Goal: Find specific page/section: Find specific page/section

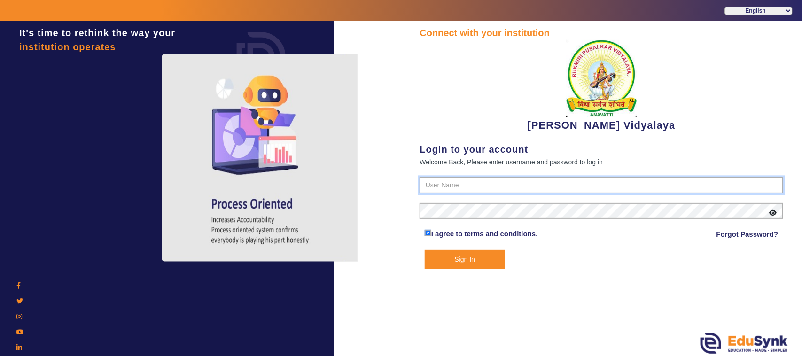
type input "1236547891"
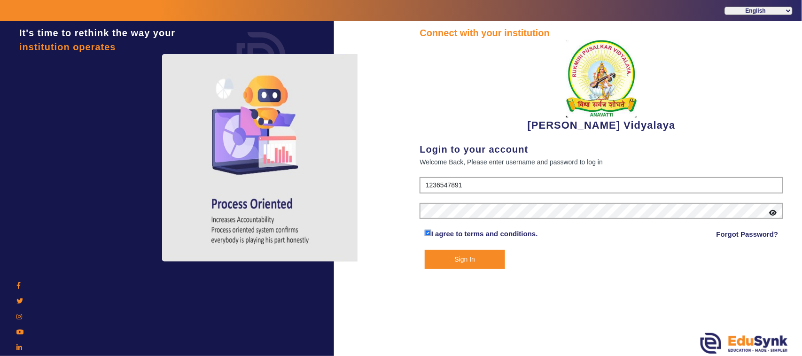
click at [457, 259] on button "Sign In" at bounding box center [465, 259] width 80 height 19
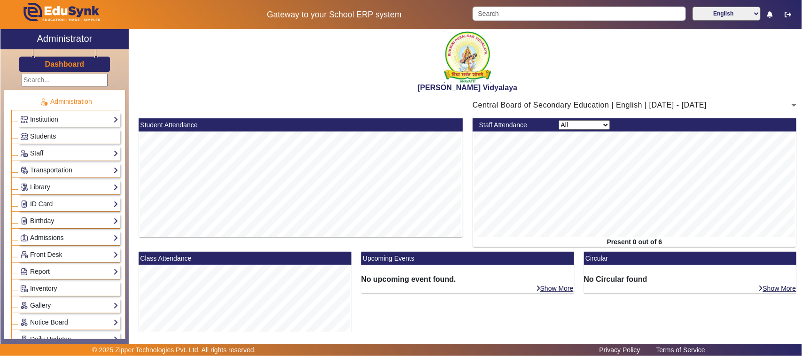
click at [46, 138] on span "Students" at bounding box center [43, 137] width 26 height 8
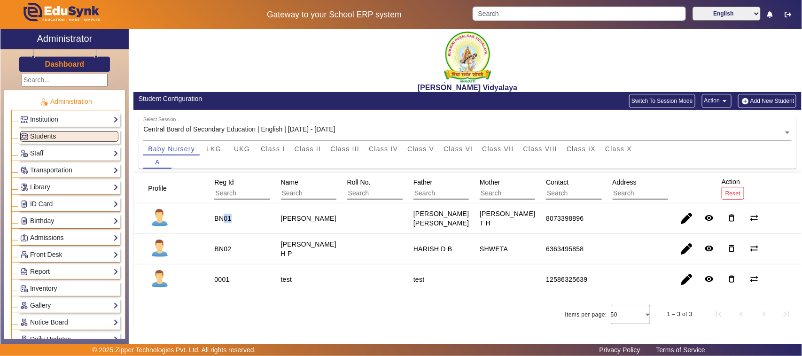
drag, startPoint x: 244, startPoint y: 219, endPoint x: 250, endPoint y: 219, distance: 5.2
click at [250, 219] on mat-cell "BN01" at bounding box center [237, 219] width 66 height 31
click at [255, 217] on mat-cell "BN01" at bounding box center [237, 219] width 66 height 31
click at [278, 148] on span "Class I" at bounding box center [273, 149] width 24 height 7
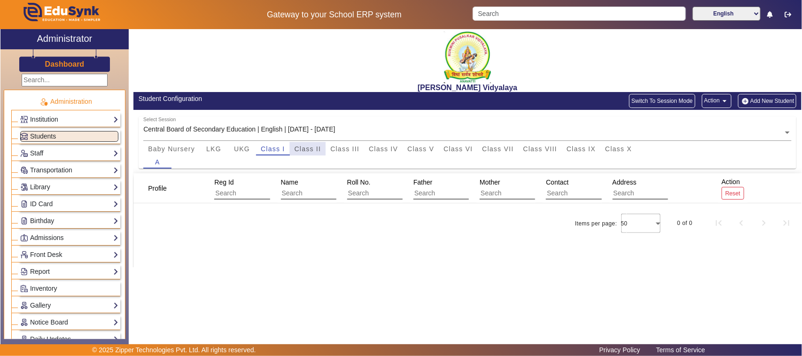
click at [301, 147] on span "Class II" at bounding box center [308, 149] width 27 height 7
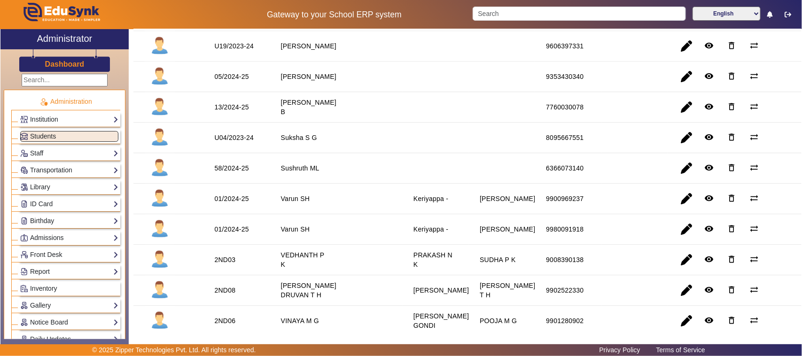
scroll to position [940, 0]
